Goal: Navigation & Orientation: Find specific page/section

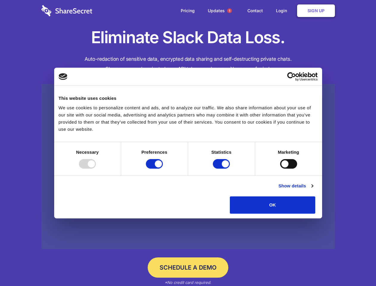
click at [96, 169] on div at bounding box center [87, 164] width 17 height 10
click at [163, 169] on input "Preferences" at bounding box center [154, 164] width 17 height 10
checkbox input "false"
click at [222, 169] on input "Statistics" at bounding box center [221, 164] width 17 height 10
checkbox input "false"
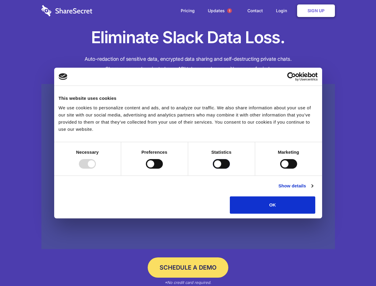
checkbox input "false"
click at [280, 169] on input "Marketing" at bounding box center [288, 164] width 17 height 10
checkbox input "true"
click at [313, 189] on link "Show details" at bounding box center [295, 185] width 35 height 7
click at [0, 0] on li "Necessary 7 Necessary cookies help make a website usable by enabling basic func…" at bounding box center [0, 0] width 0 height 0
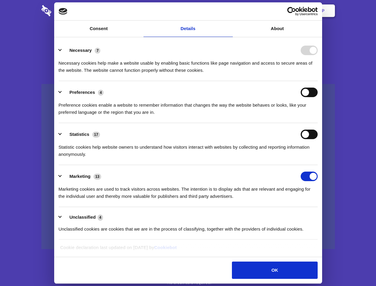
click at [229, 11] on span "1" at bounding box center [229, 10] width 5 height 5
